Goal: Transaction & Acquisition: Book appointment/travel/reservation

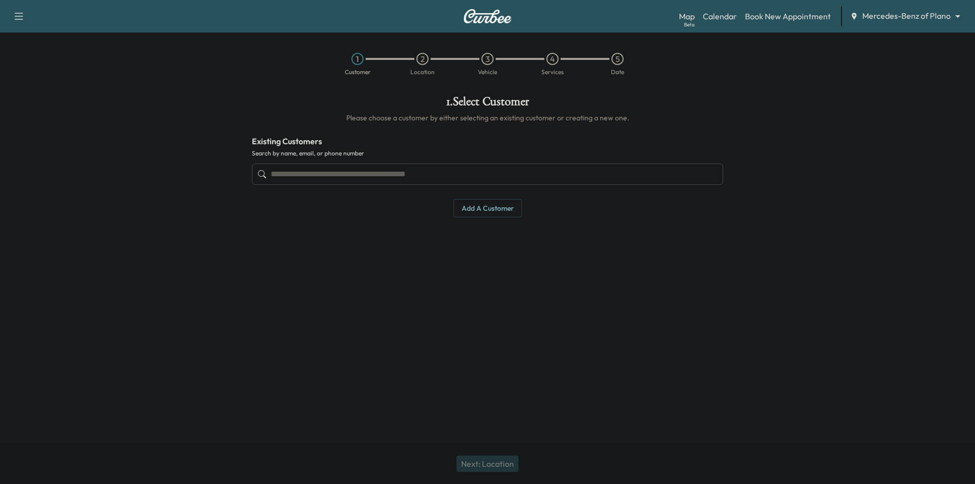
click at [356, 175] on input "text" at bounding box center [487, 173] width 471 height 21
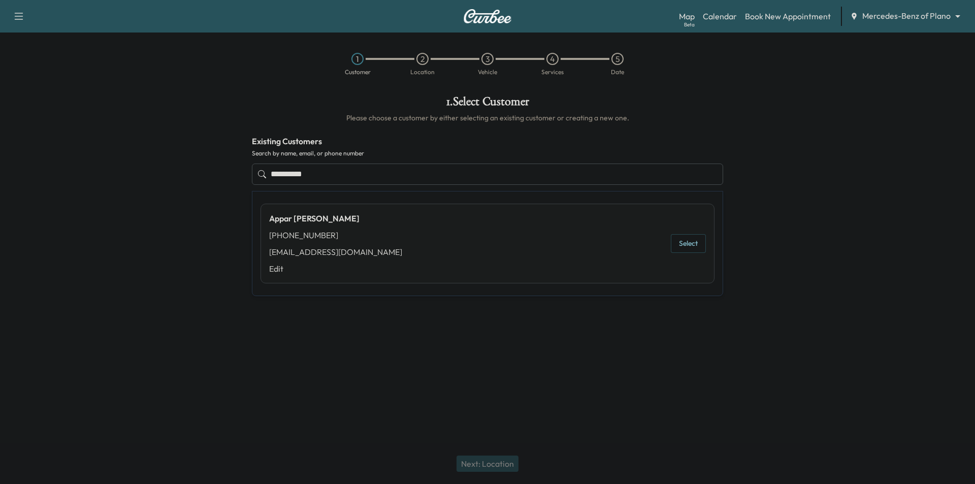
click at [687, 240] on button "Select" at bounding box center [688, 243] width 35 height 19
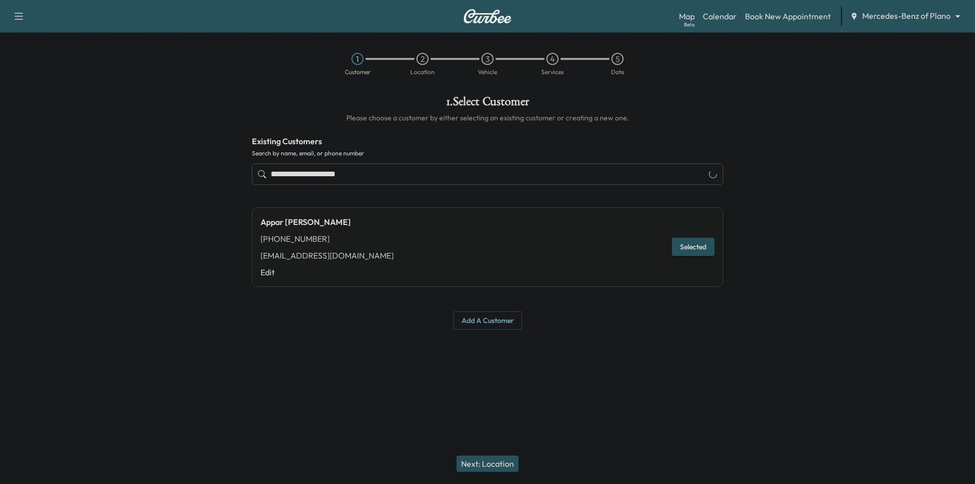
type input "**********"
click at [492, 462] on button "Next: Location" at bounding box center [487, 463] width 62 height 16
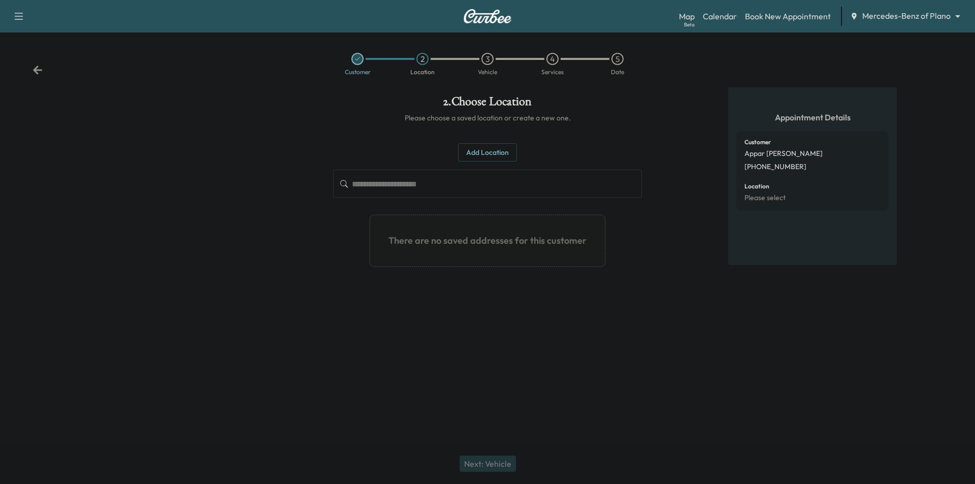
click at [495, 156] on button "Add Location" at bounding box center [487, 152] width 59 height 19
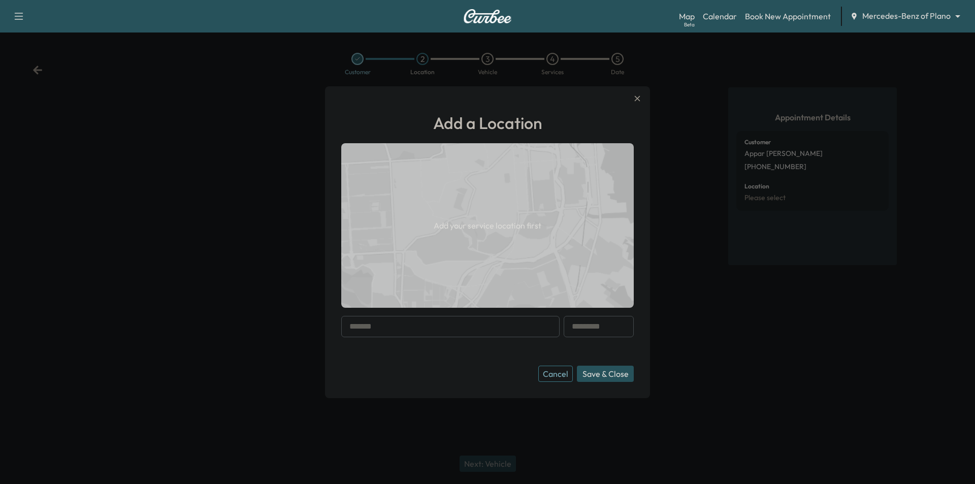
click at [467, 329] on input "text" at bounding box center [450, 326] width 218 height 21
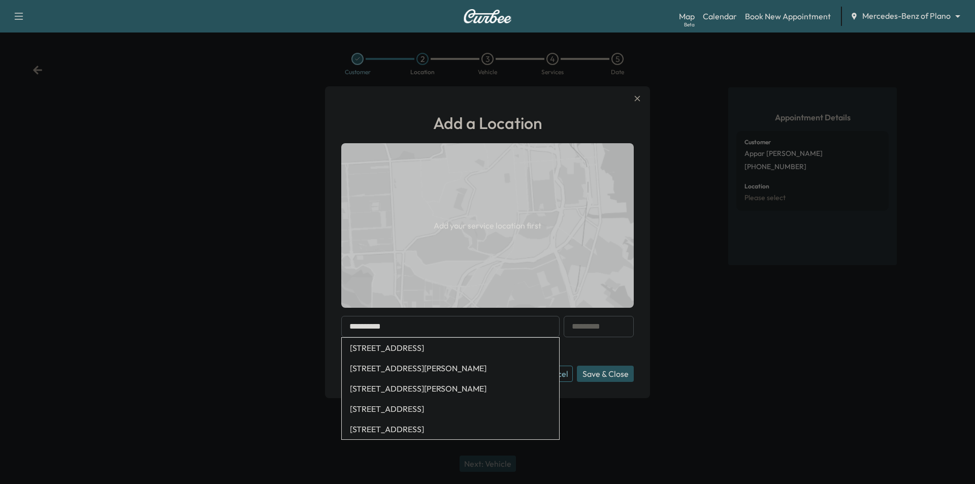
click at [454, 347] on li "[STREET_ADDRESS]" at bounding box center [450, 348] width 217 height 20
type input "**********"
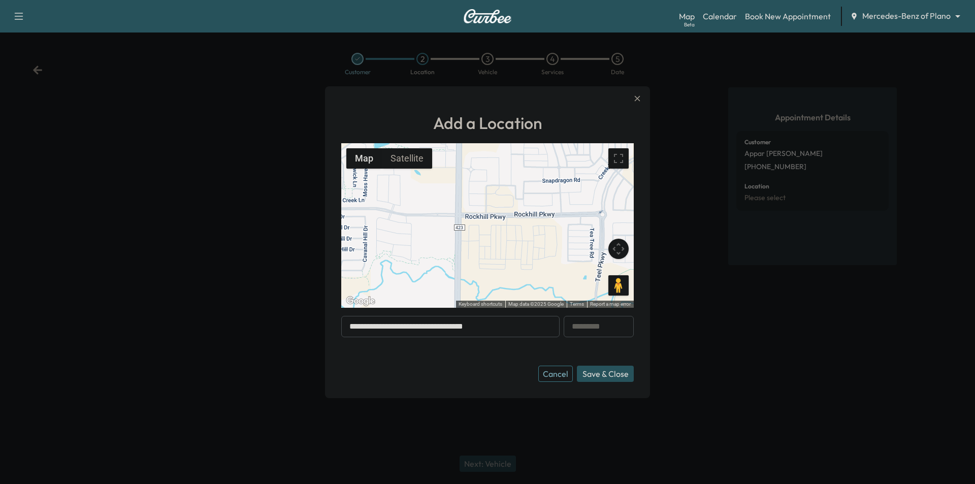
click at [611, 371] on button "Save & Close" at bounding box center [605, 373] width 57 height 16
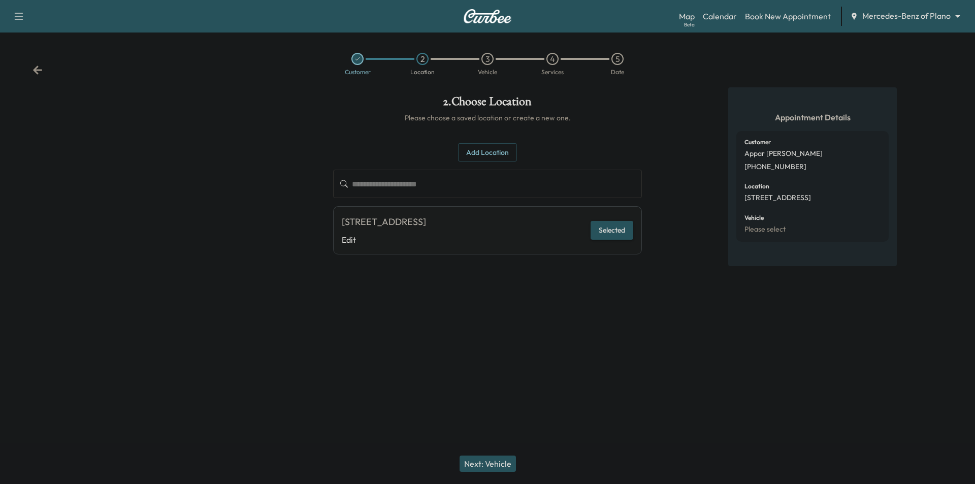
click at [501, 465] on button "Next: Vehicle" at bounding box center [487, 463] width 56 height 16
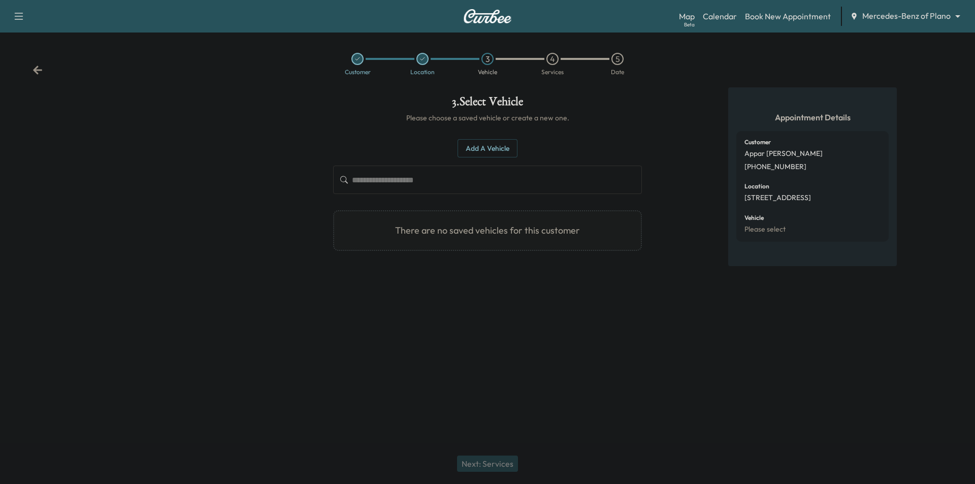
click at [498, 144] on button "Add a Vehicle" at bounding box center [487, 148] width 60 height 19
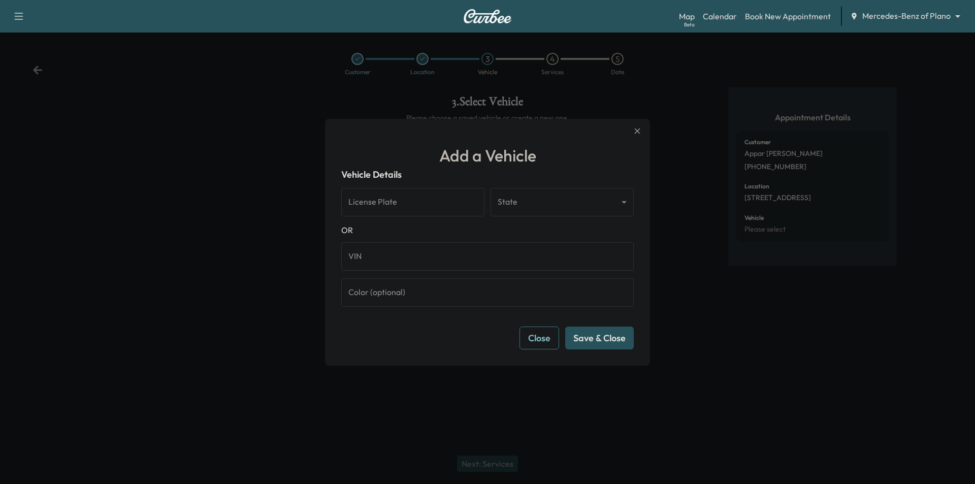
click at [423, 259] on input "VIN" at bounding box center [487, 256] width 292 height 28
paste input "**********"
type input "**********"
click at [611, 332] on button "Save & Close" at bounding box center [599, 337] width 69 height 23
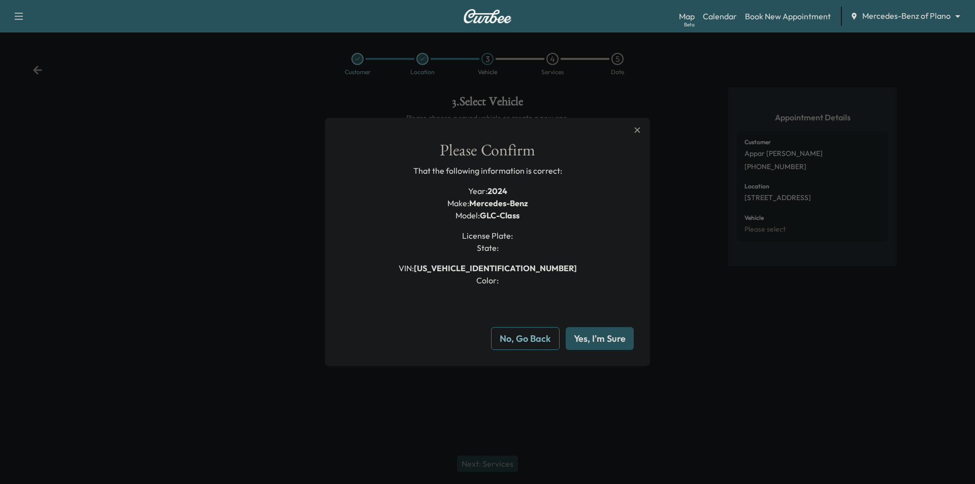
click at [603, 343] on button "Yes, I'm Sure" at bounding box center [599, 338] width 68 height 23
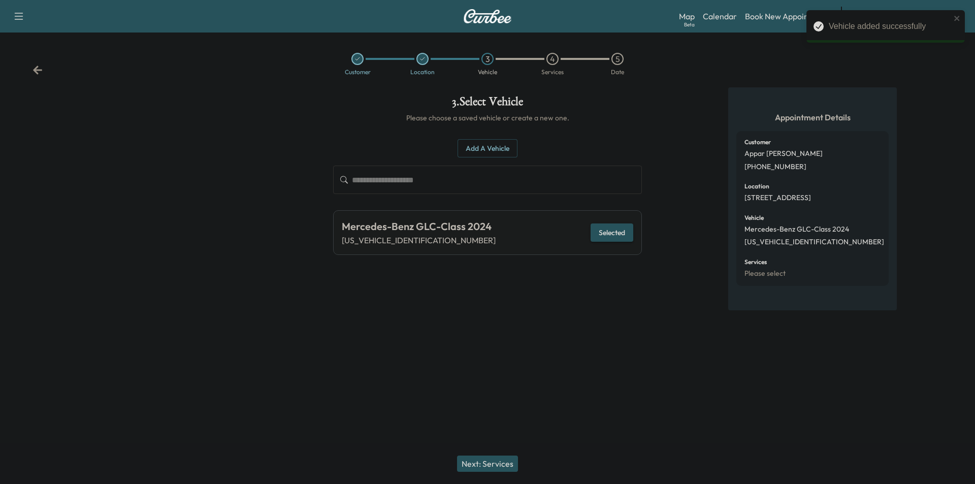
click at [500, 462] on button "Next: Services" at bounding box center [487, 463] width 61 height 16
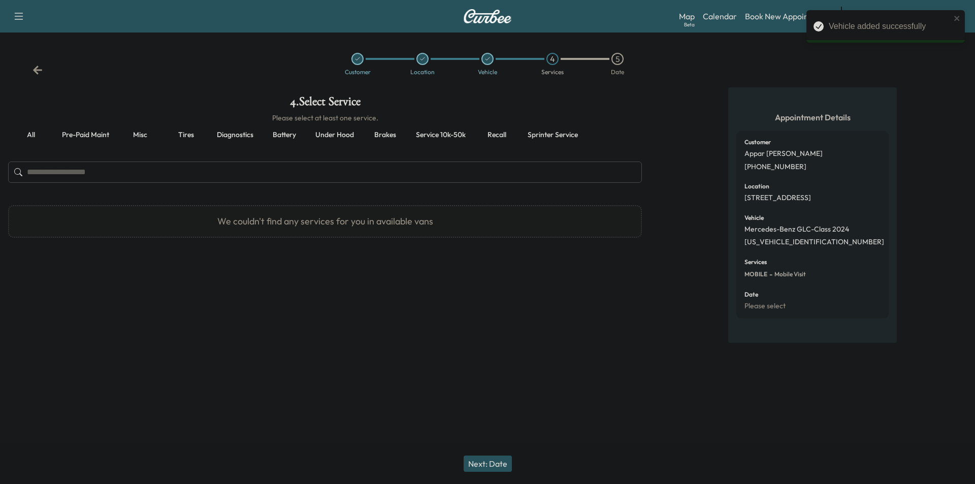
click at [95, 129] on button "Pre-paid maint" at bounding box center [85, 135] width 63 height 24
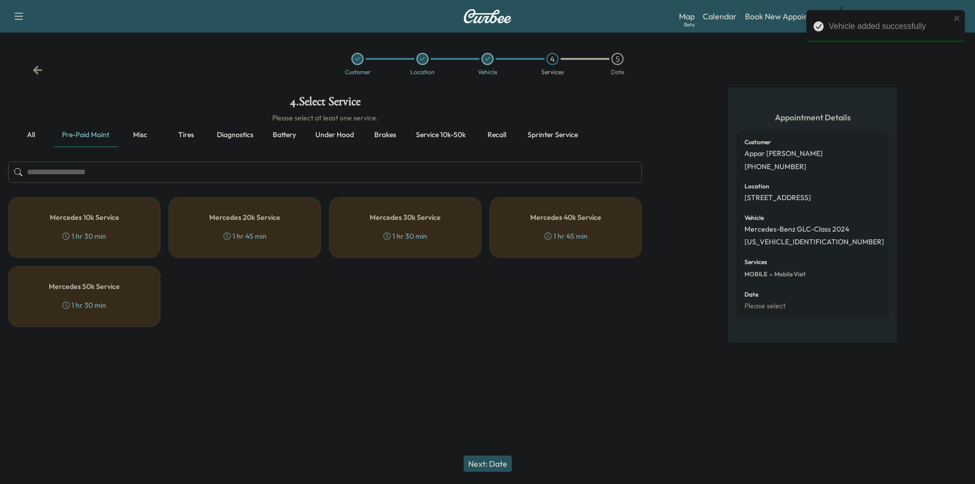
click at [108, 220] on h5 "Mercedes 10k Service" at bounding box center [85, 217] width 70 height 7
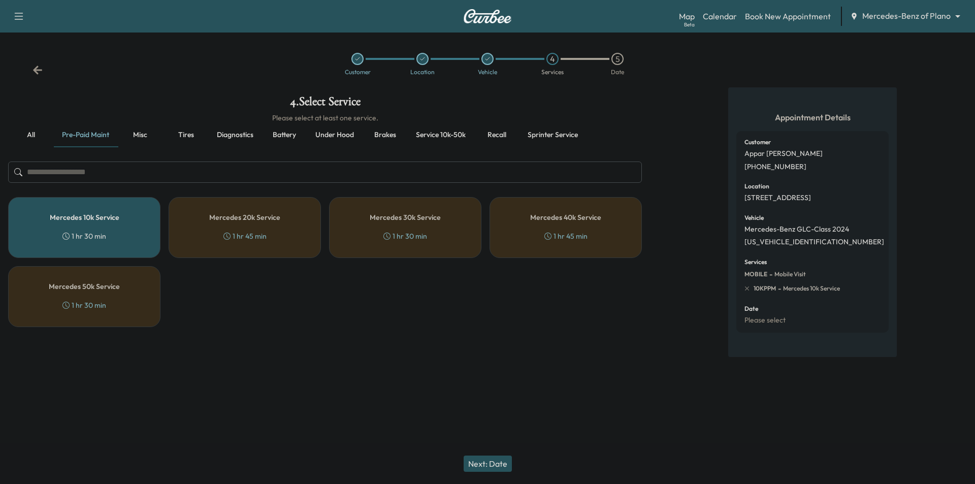
click at [505, 462] on button "Next: Date" at bounding box center [487, 463] width 48 height 16
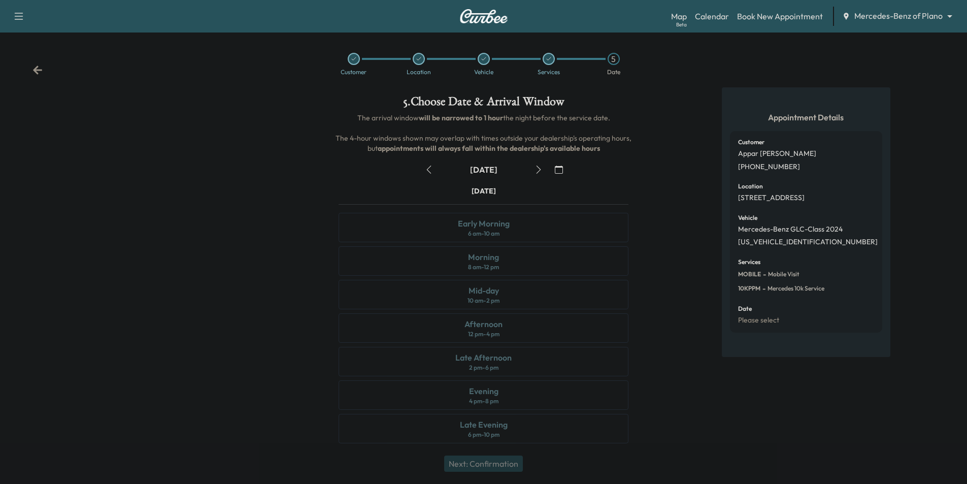
click at [538, 170] on icon "button" at bounding box center [539, 169] width 8 height 8
click at [537, 168] on icon "button" at bounding box center [539, 169] width 8 height 8
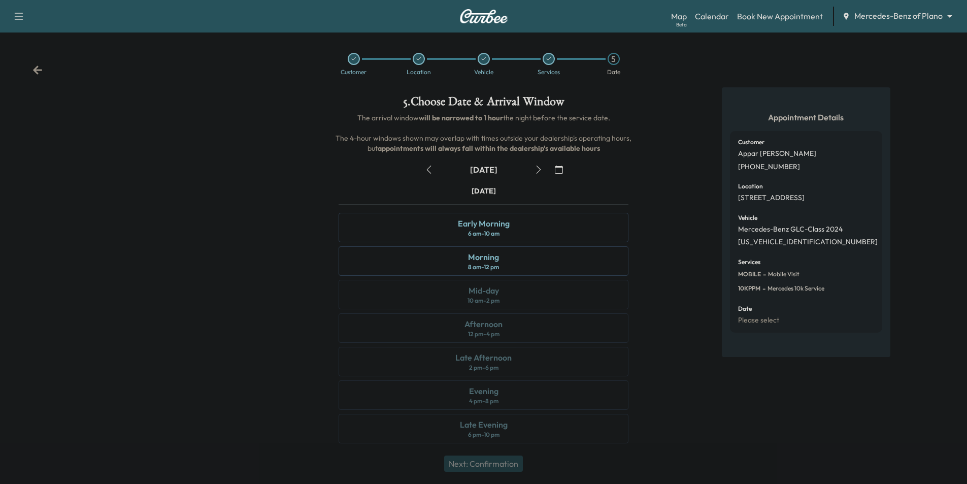
click at [537, 168] on icon "button" at bounding box center [539, 169] width 8 height 8
click at [558, 166] on icon "button" at bounding box center [559, 169] width 8 height 8
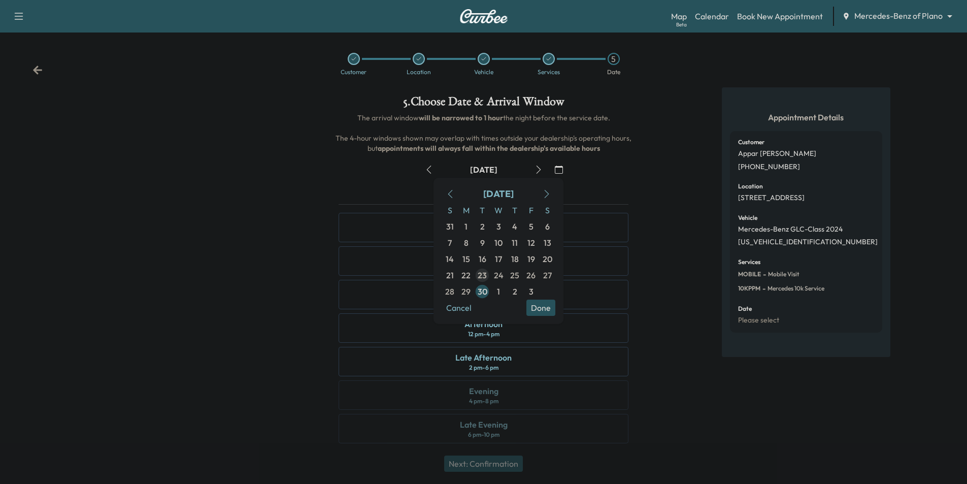
click at [547, 196] on icon "button" at bounding box center [547, 194] width 5 height 8
click at [548, 196] on icon "button" at bounding box center [547, 194] width 8 height 8
click at [467, 241] on span "6" at bounding box center [466, 243] width 5 height 12
click at [541, 311] on button "Done" at bounding box center [540, 307] width 29 height 16
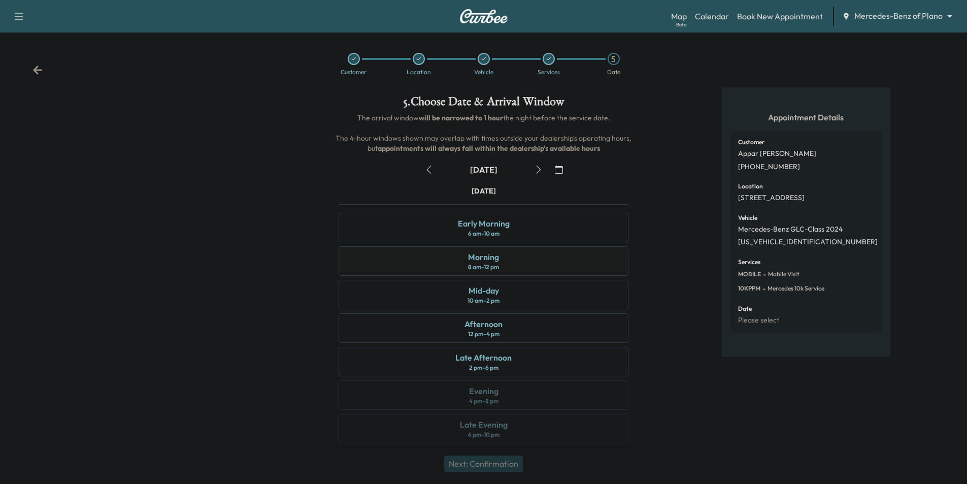
click at [529, 261] on div "Morning 8 am - 12 pm" at bounding box center [484, 260] width 290 height 29
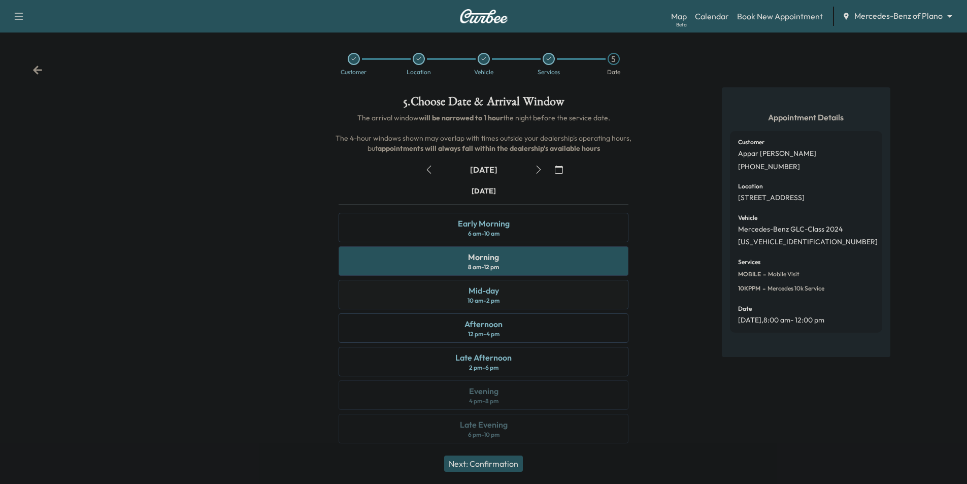
click at [575, 302] on div "Mid-day 10 am - 2 pm" at bounding box center [484, 294] width 290 height 29
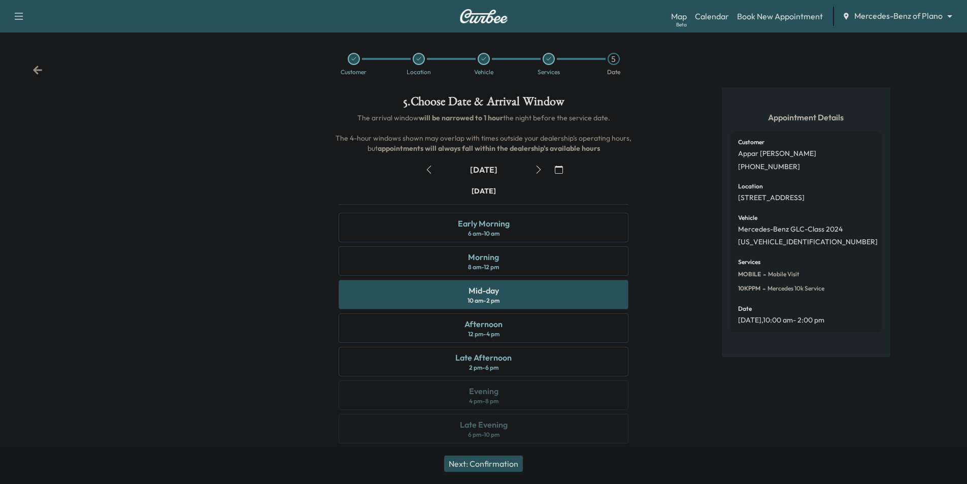
click at [492, 465] on button "Next: Confirmation" at bounding box center [483, 463] width 79 height 16
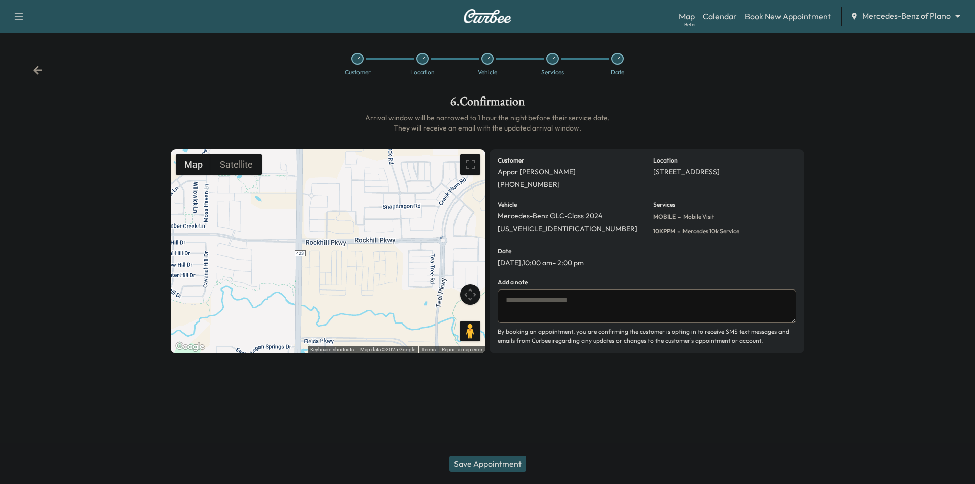
click at [493, 463] on button "Save Appointment" at bounding box center [487, 463] width 77 height 16
